Goal: Navigation & Orientation: Find specific page/section

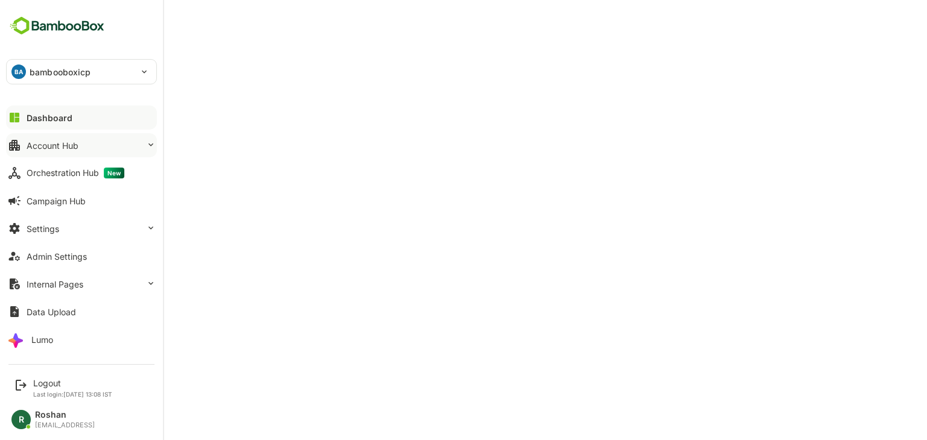
click at [62, 148] on div "Account Hub" at bounding box center [53, 146] width 52 height 10
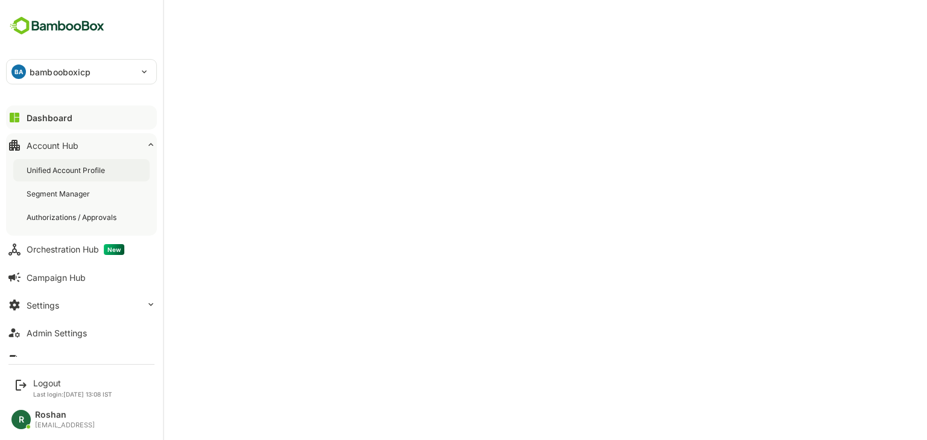
click at [64, 177] on div "Unified Account Profile" at bounding box center [81, 170] width 136 height 22
click at [69, 122] on div "Dashboard" at bounding box center [48, 118] width 43 height 10
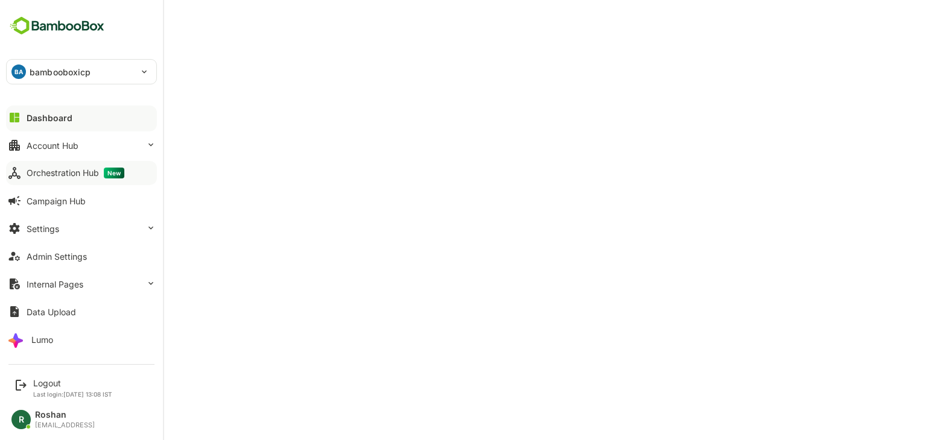
click at [60, 173] on div "Orchestration Hub New" at bounding box center [76, 173] width 98 height 11
click at [61, 145] on div "Account Hub" at bounding box center [53, 146] width 52 height 10
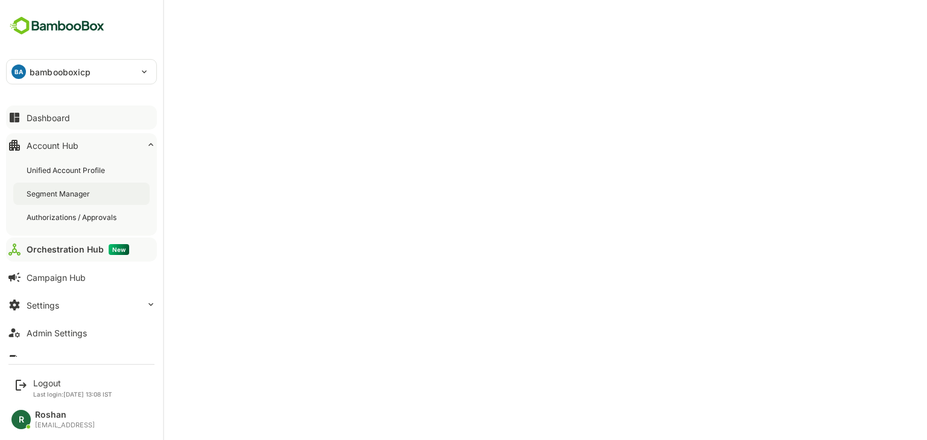
click at [63, 194] on div "Segment Manager" at bounding box center [60, 194] width 66 height 10
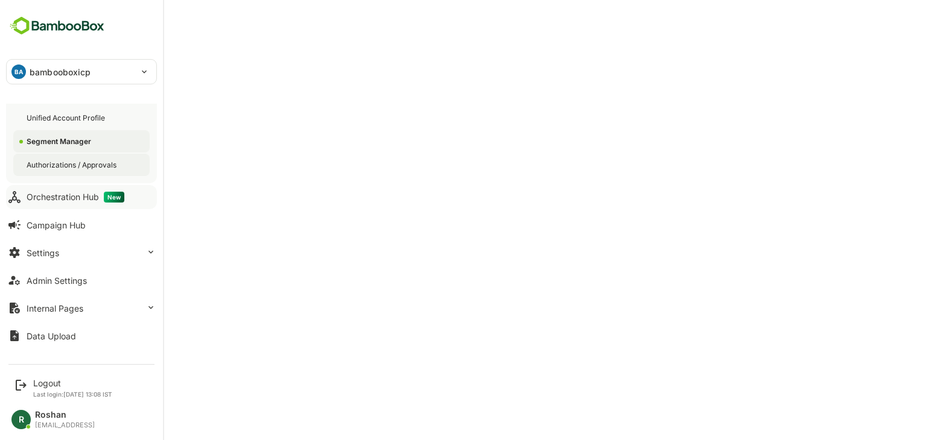
scroll to position [72, 0]
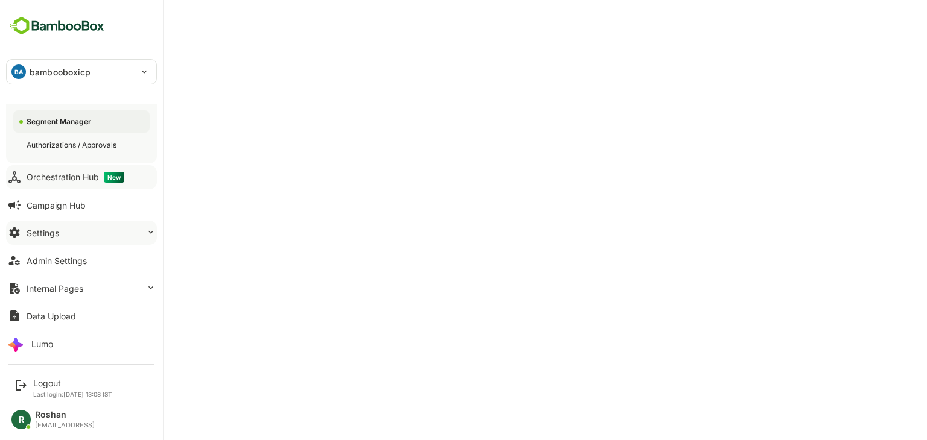
click at [87, 235] on button "Settings" at bounding box center [81, 233] width 151 height 24
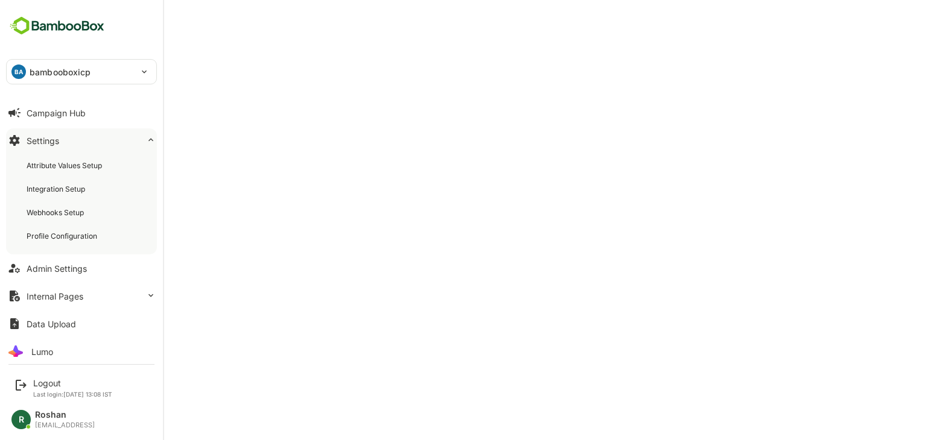
scroll to position [89, 0]
click at [68, 240] on div "Profile Configuration" at bounding box center [63, 235] width 73 height 10
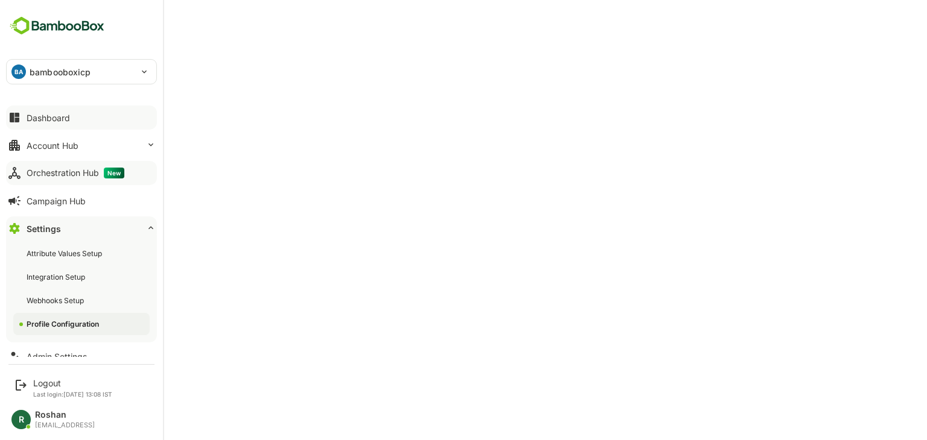
click at [51, 122] on div "Dashboard" at bounding box center [48, 118] width 43 height 10
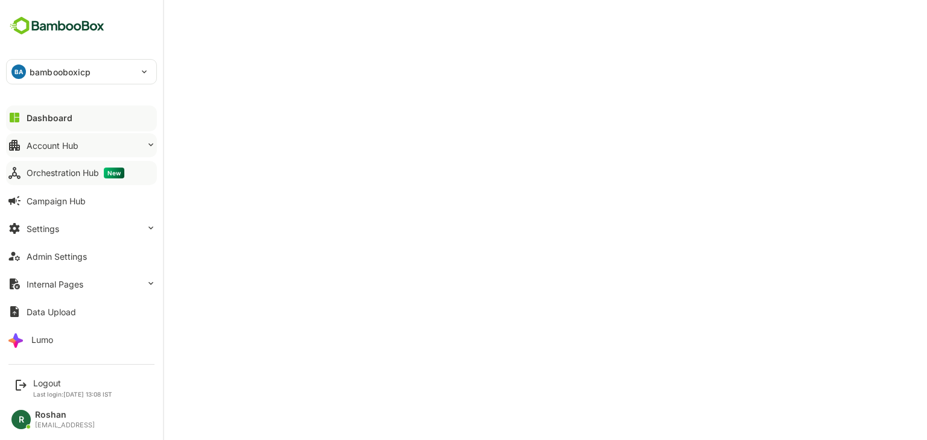
click at [67, 145] on div "Account Hub" at bounding box center [53, 146] width 52 height 10
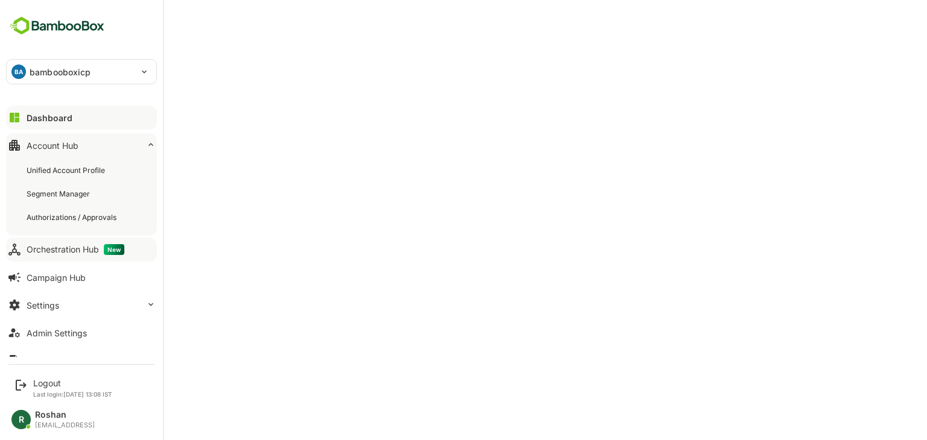
click at [68, 124] on button "Dashboard" at bounding box center [81, 118] width 151 height 24
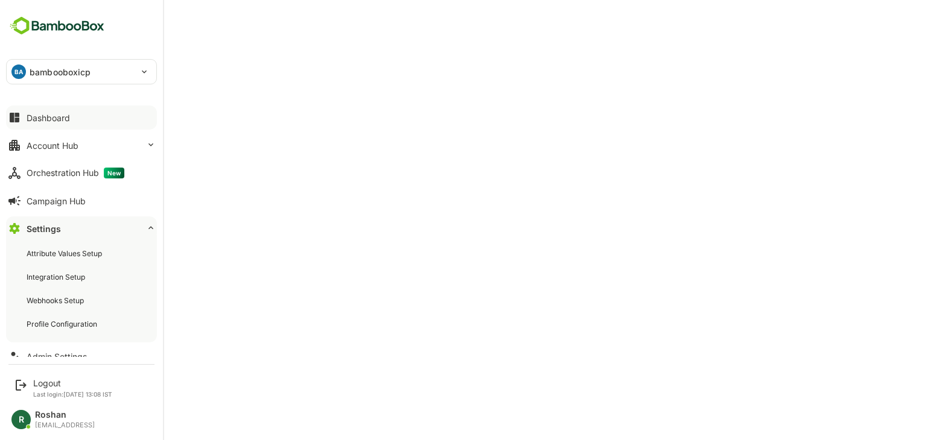
click at [63, 119] on div "Dashboard" at bounding box center [48, 118] width 43 height 10
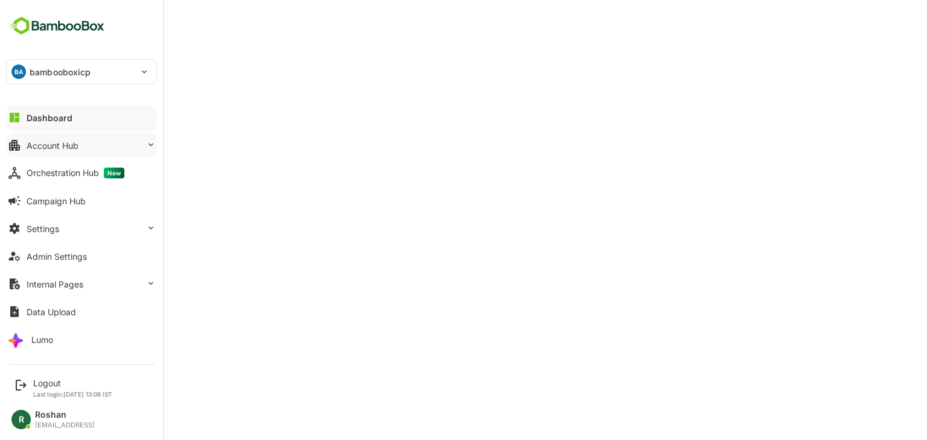
click at [51, 150] on button "Account Hub" at bounding box center [81, 145] width 151 height 24
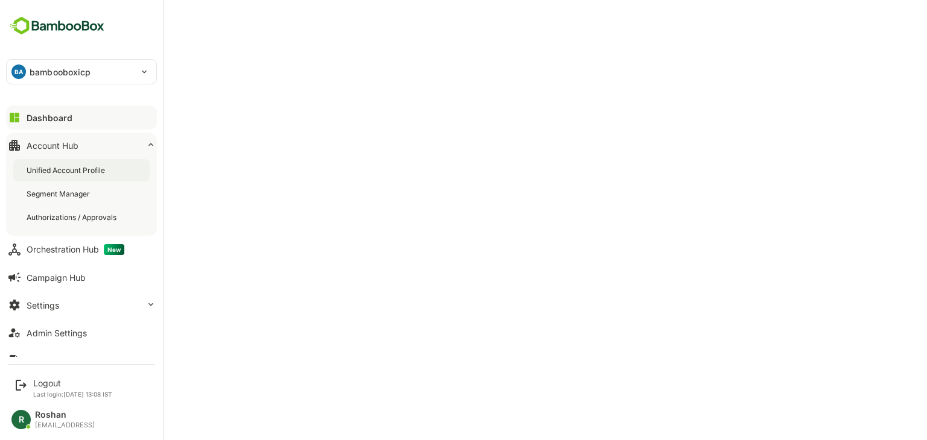
click at [60, 170] on div "Unified Account Profile" at bounding box center [67, 170] width 81 height 10
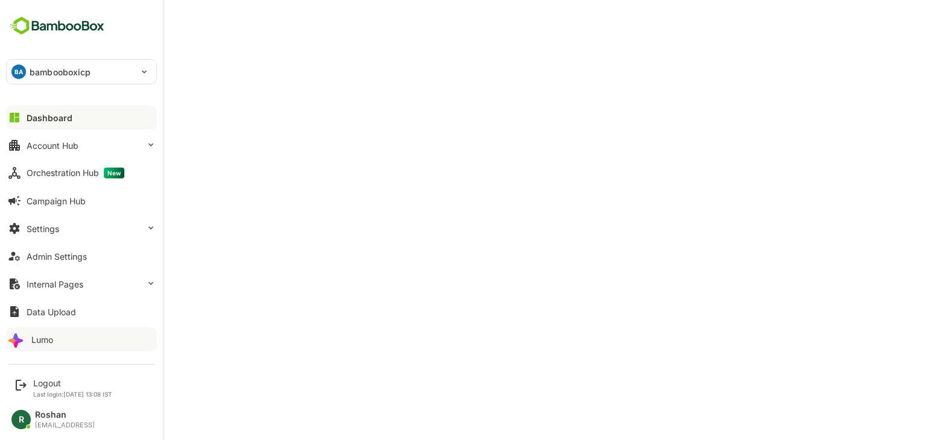
click at [62, 334] on button "Lumo" at bounding box center [81, 340] width 151 height 24
click at [94, 282] on button "Internal Pages" at bounding box center [81, 284] width 151 height 24
click at [82, 232] on button "Settings" at bounding box center [81, 229] width 151 height 24
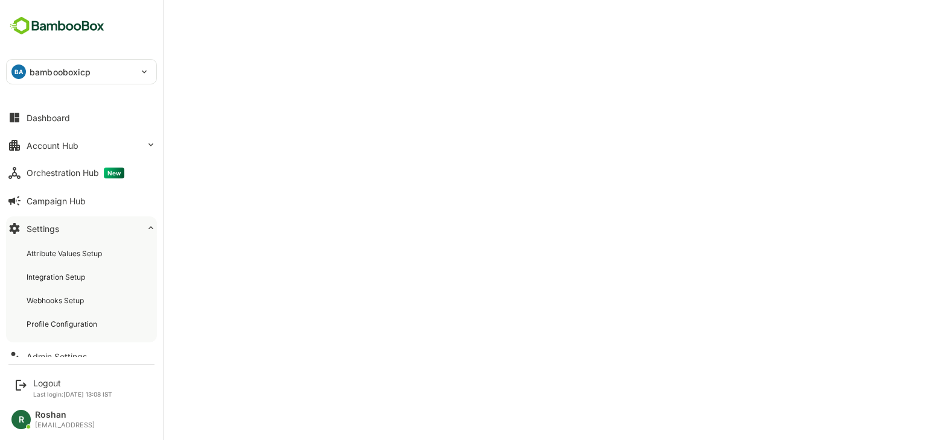
click at [77, 225] on button "Settings" at bounding box center [81, 229] width 151 height 24
click at [86, 266] on button "Admin Settings" at bounding box center [81, 256] width 151 height 24
